Goal: Transaction & Acquisition: Download file/media

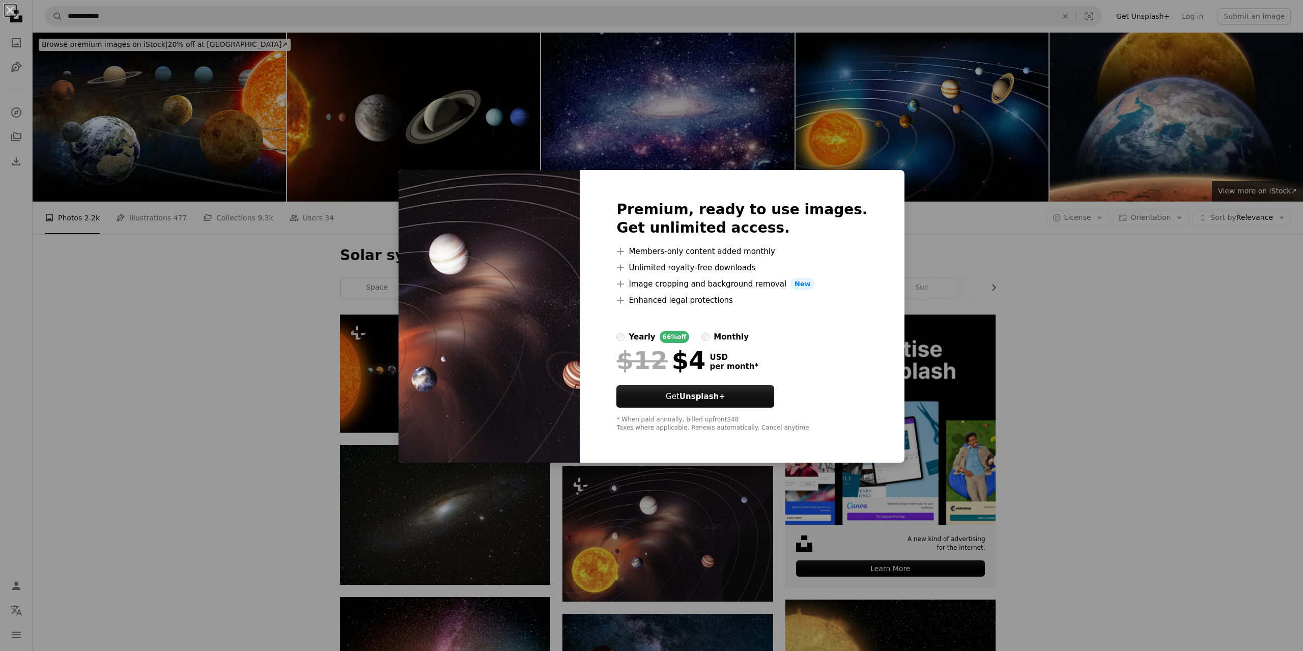
click at [1050, 337] on div "An X shape Premium, ready to use images. Get unlimited access. A plus sign Memb…" at bounding box center [651, 325] width 1303 height 651
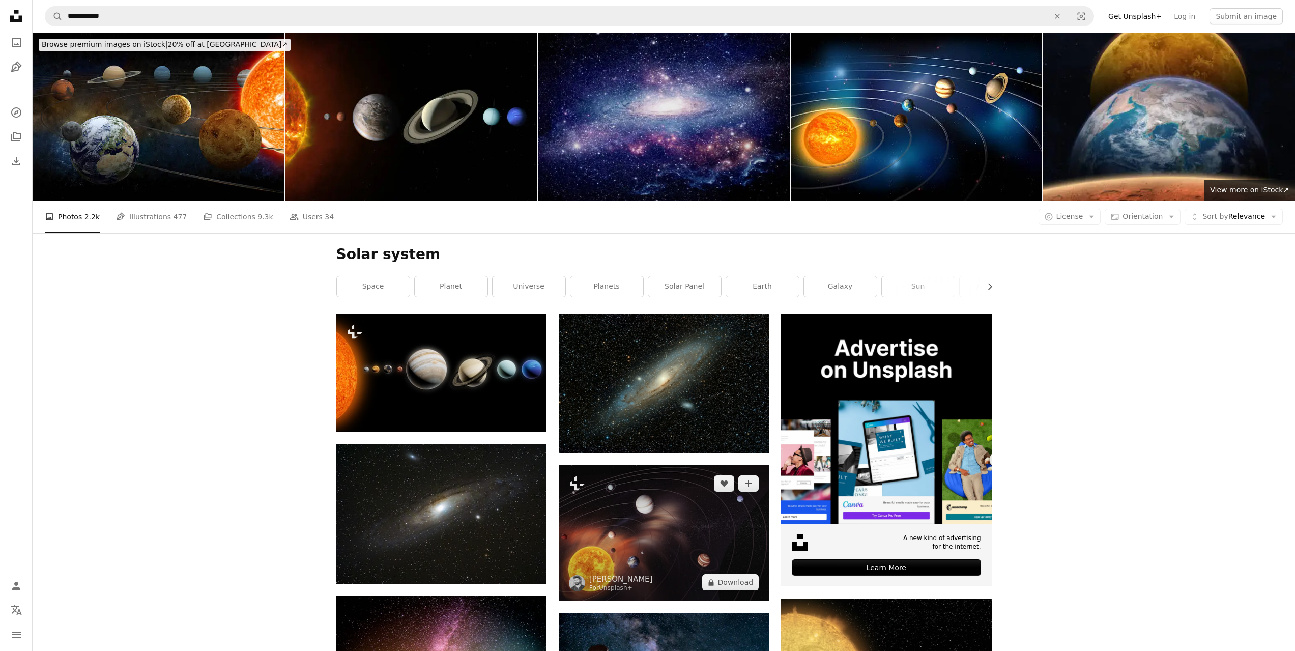
click at [673, 465] on img at bounding box center [664, 532] width 210 height 135
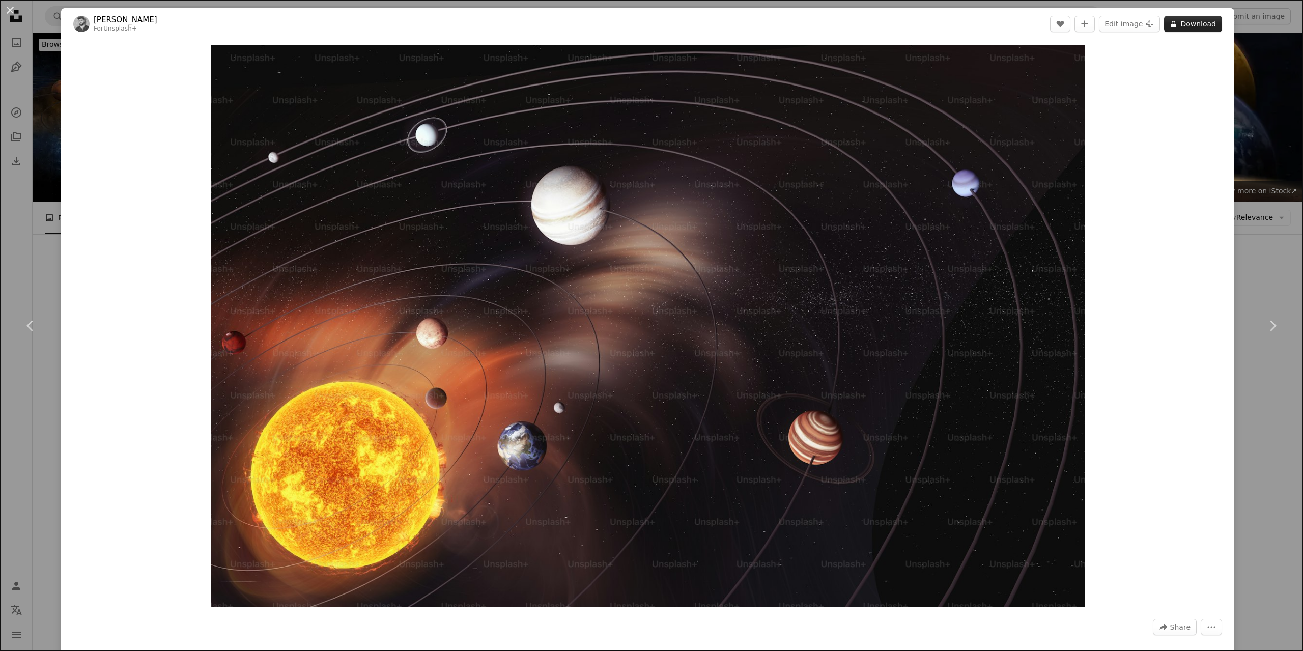
click at [1199, 30] on button "A lock Download" at bounding box center [1193, 24] width 58 height 16
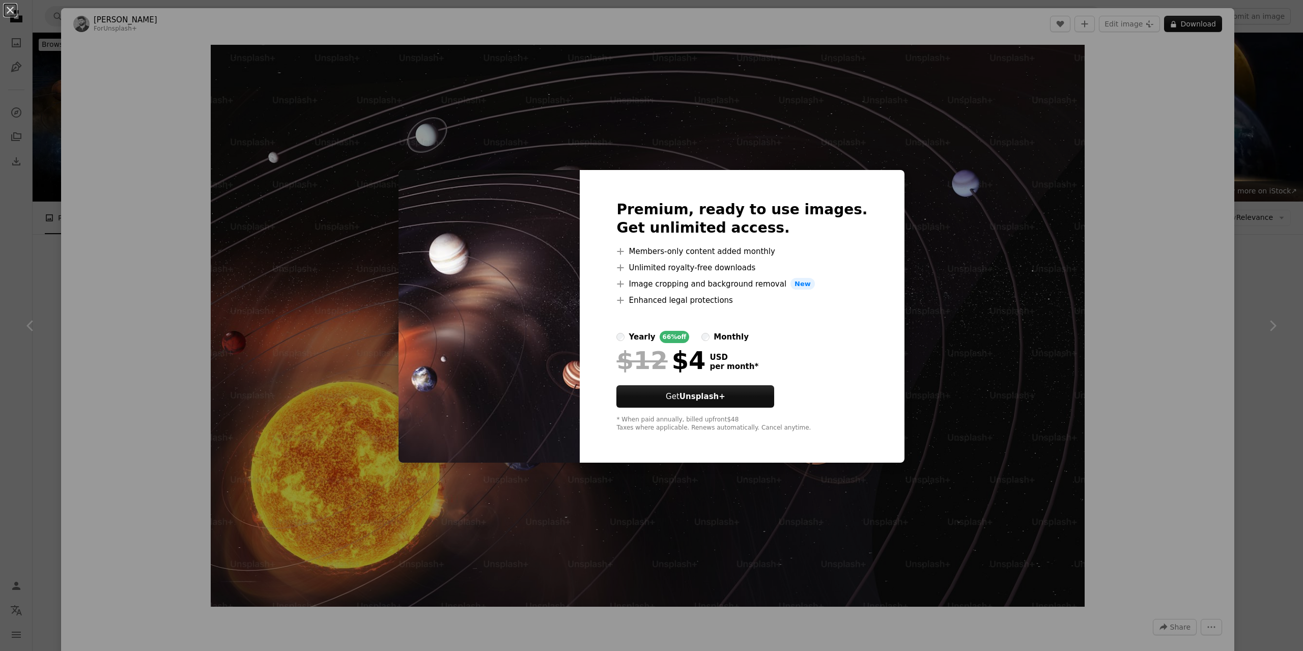
click at [1192, 222] on div "An X shape Premium, ready to use images. Get unlimited access. A plus sign Memb…" at bounding box center [651, 325] width 1303 height 651
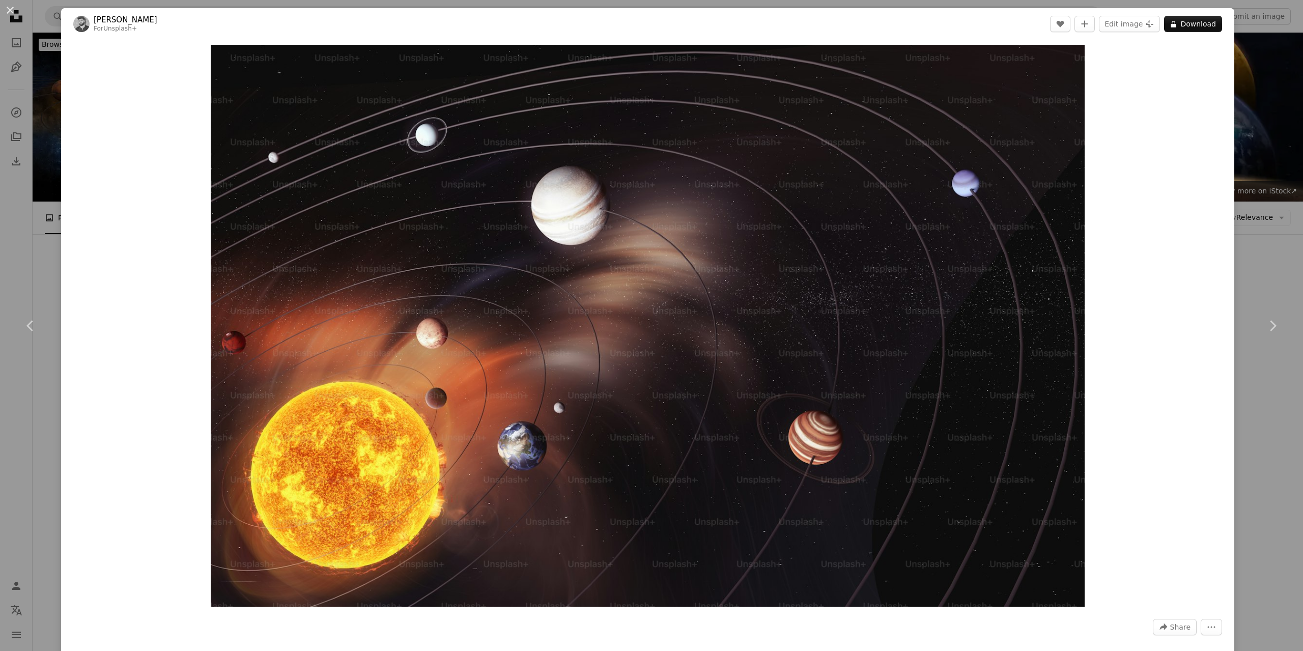
click at [1198, 242] on div "Zoom in" at bounding box center [647, 326] width 1173 height 572
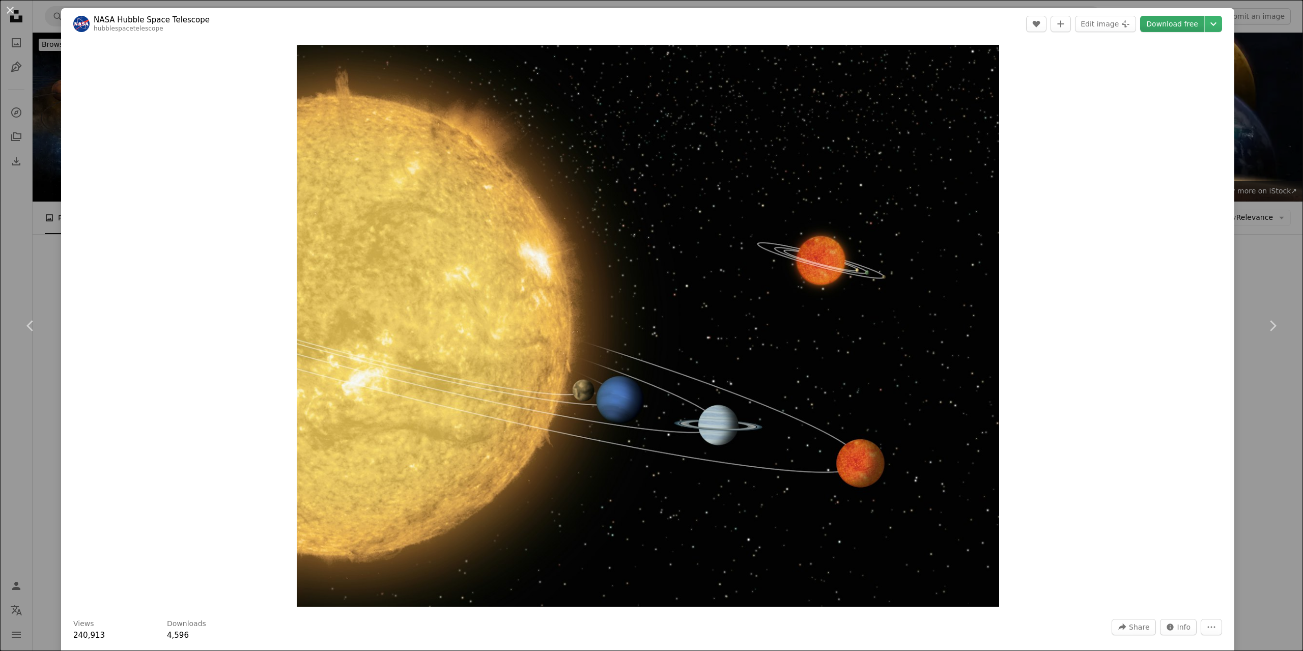
click at [1153, 25] on link "Download free" at bounding box center [1172, 24] width 64 height 16
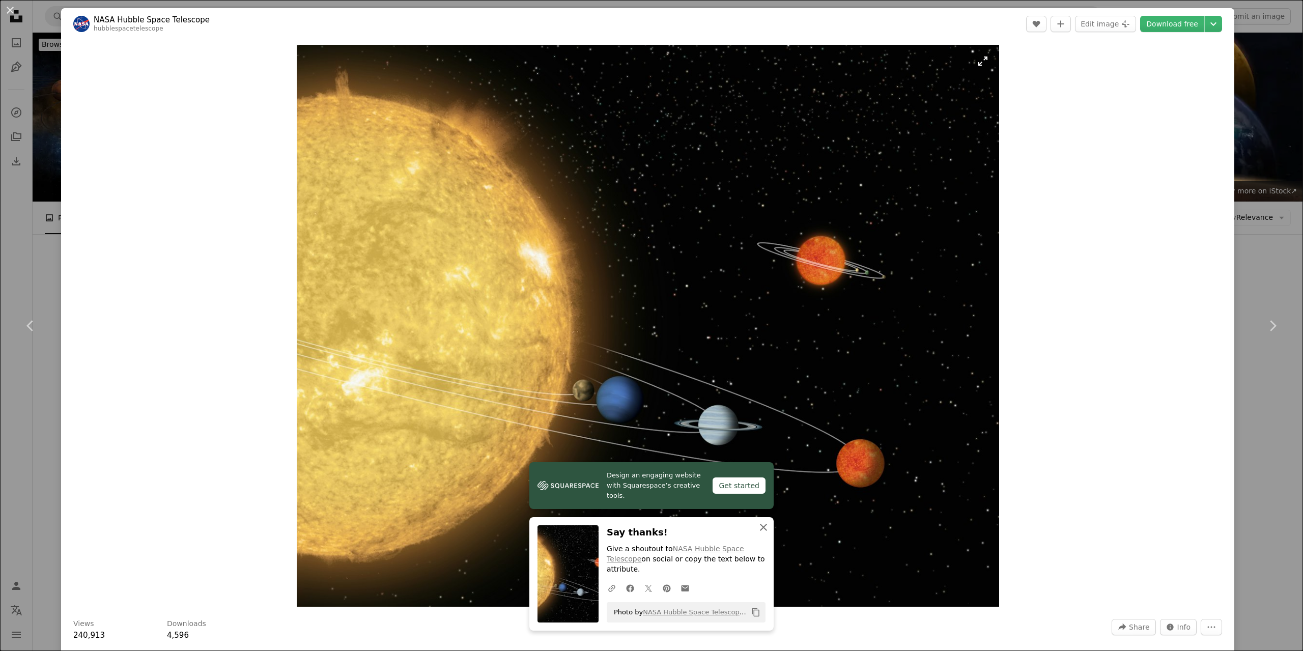
click at [758, 533] on icon "An X shape" at bounding box center [763, 527] width 12 height 12
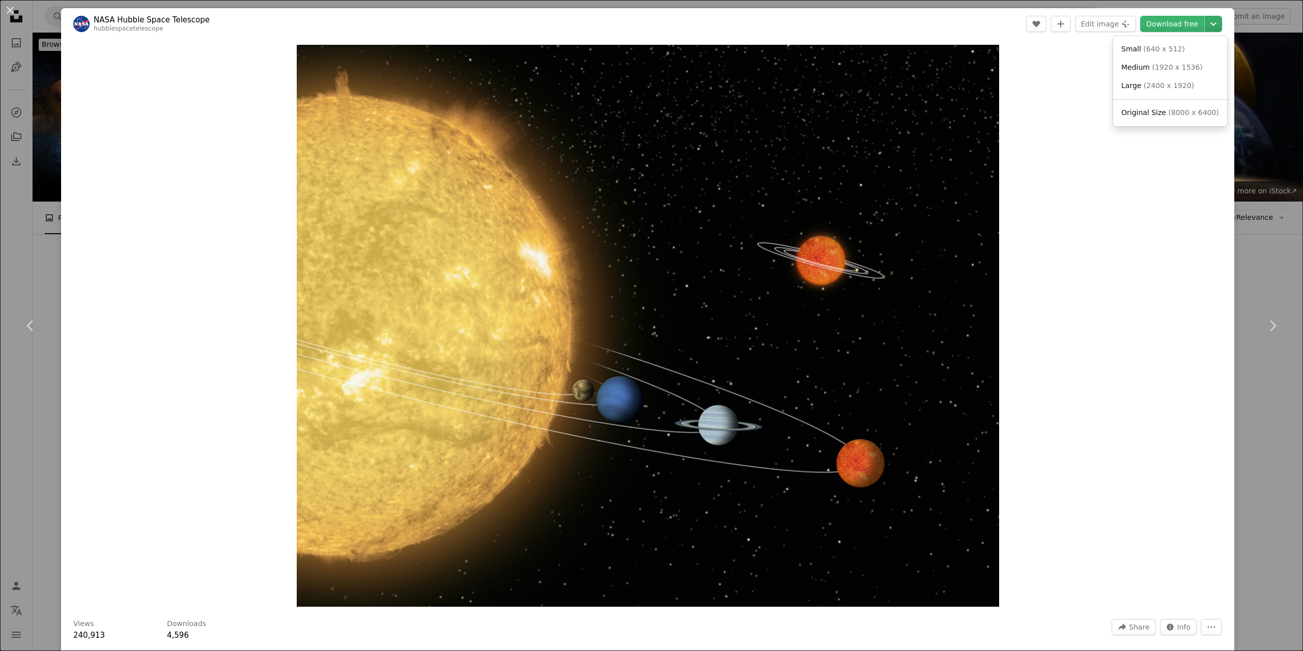
click at [1212, 23] on icon "Chevron down" at bounding box center [1213, 24] width 16 height 12
click at [1182, 56] on link "Small ( 640 x 512 )" at bounding box center [1170, 49] width 106 height 18
